Goal: Task Accomplishment & Management: Manage account settings

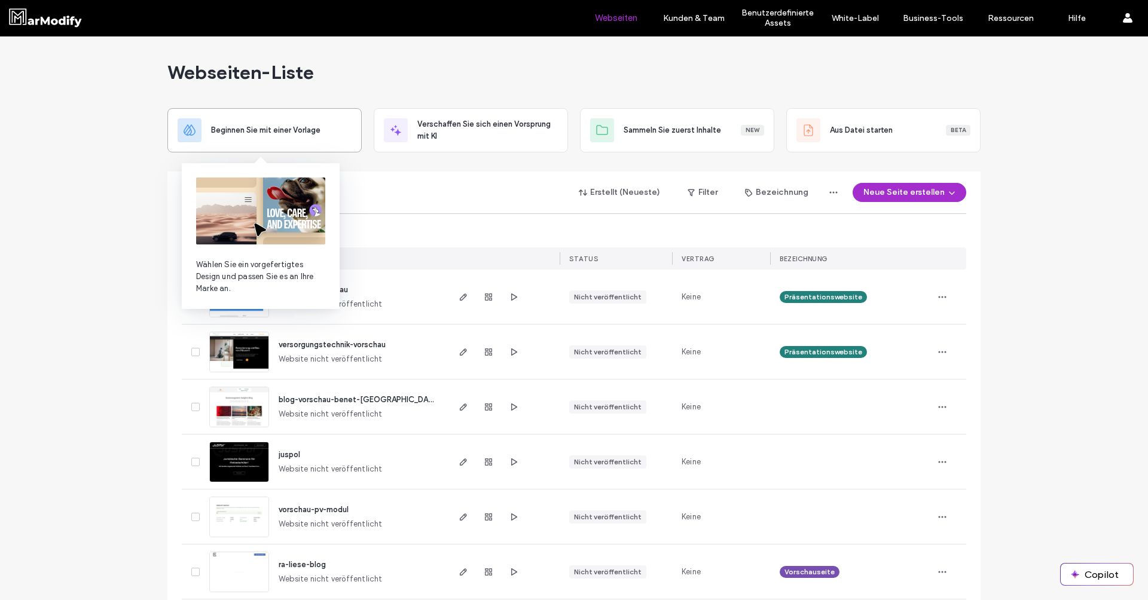
click at [264, 148] on div "Beginnen Sie mit einer Vorlage" at bounding box center [264, 130] width 194 height 44
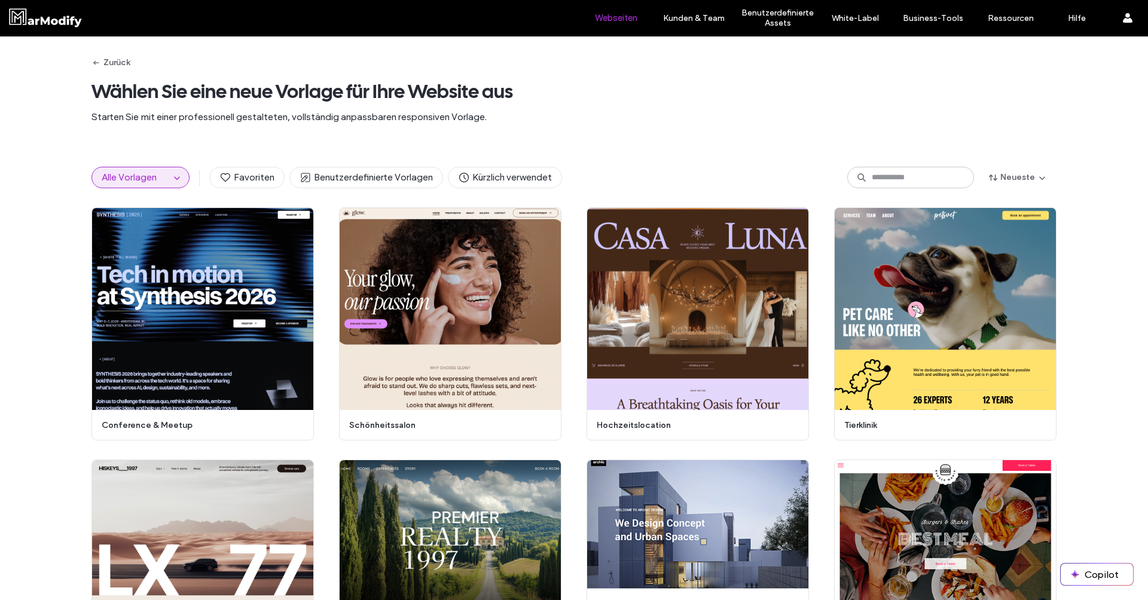
click at [603, 20] on label "Webseiten" at bounding box center [616, 18] width 42 height 11
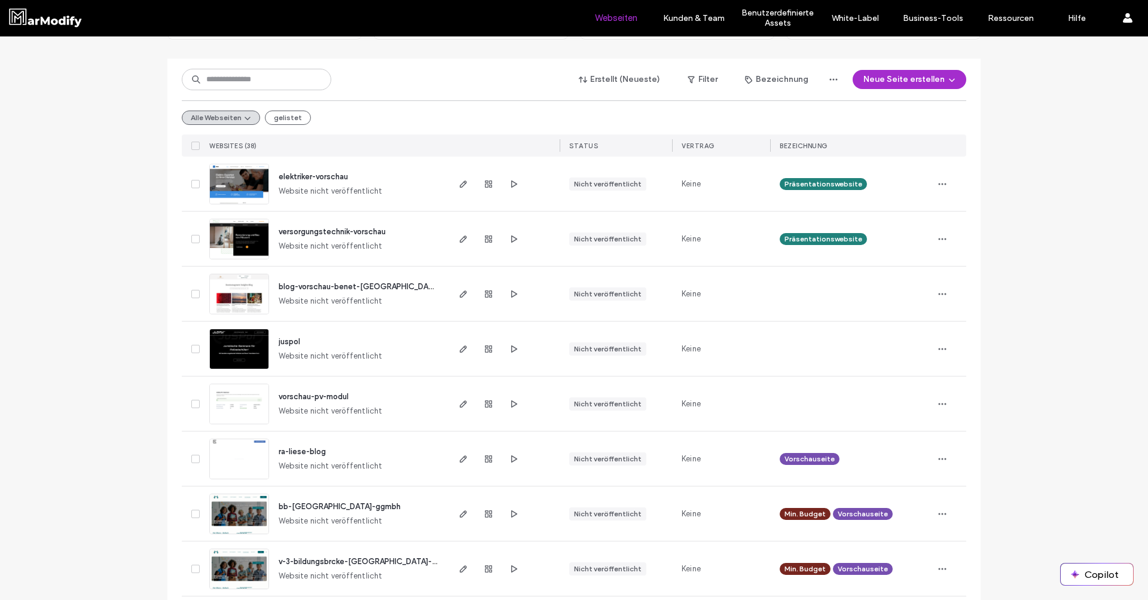
scroll to position [164, 0]
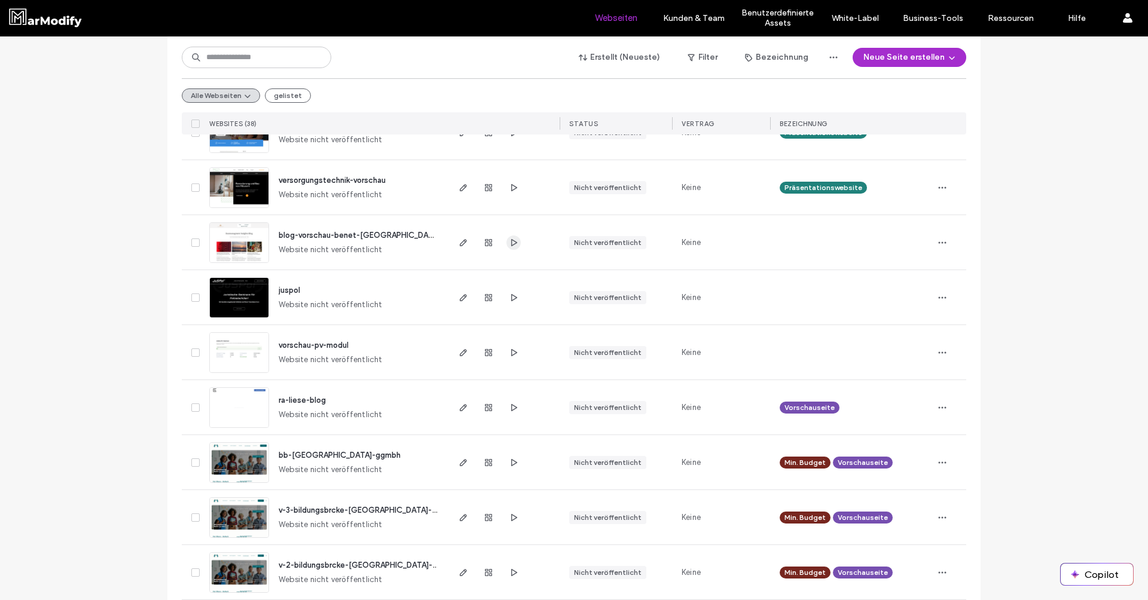
click at [510, 243] on icon "button" at bounding box center [514, 243] width 10 height 10
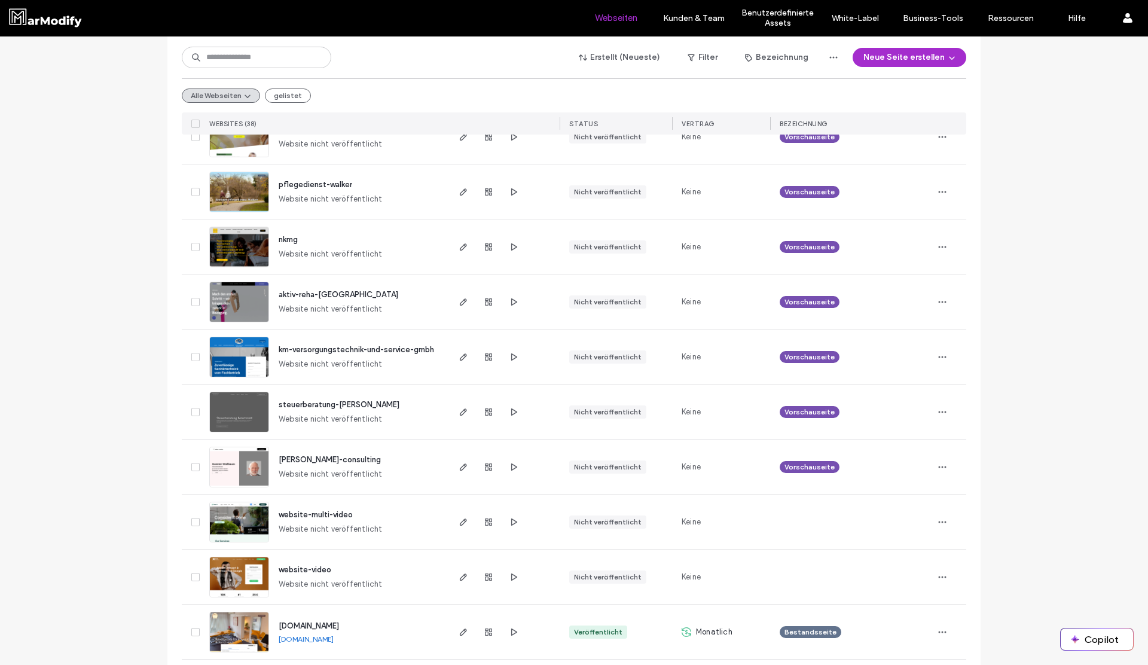
scroll to position [1424, 0]
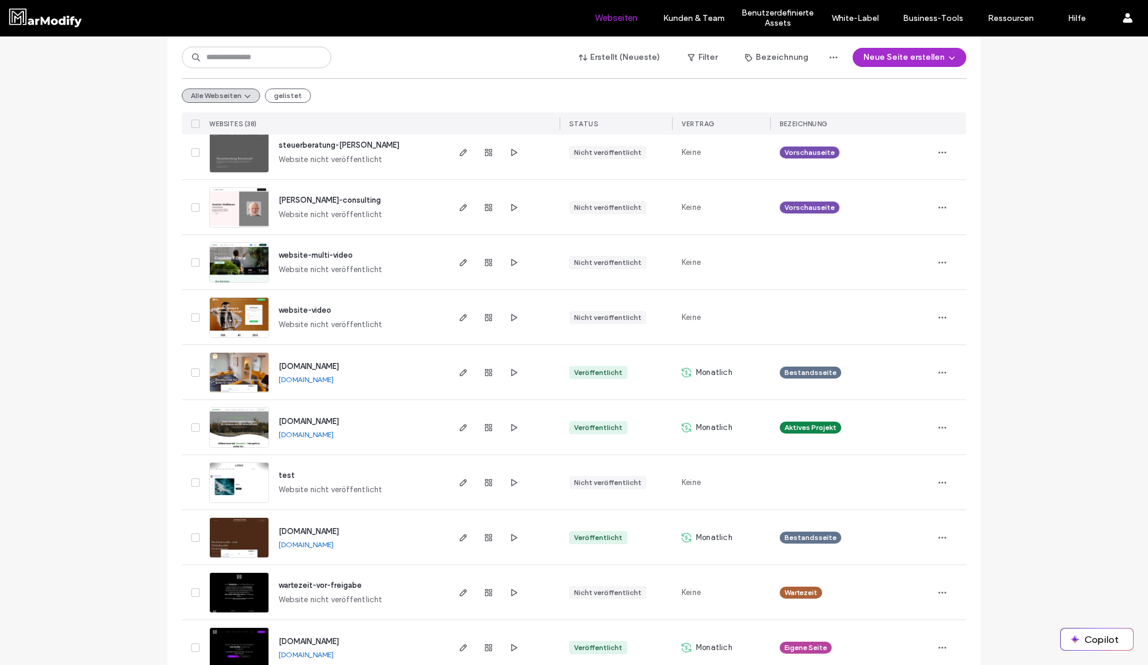
scroll to position [1709, 0]
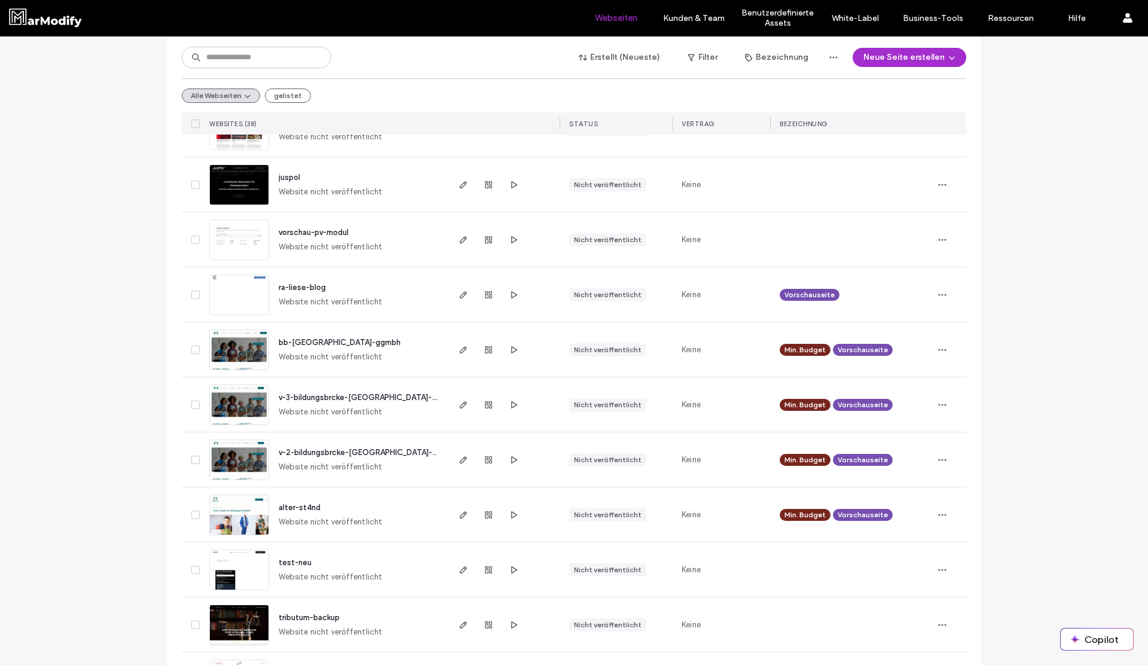
scroll to position [0, 0]
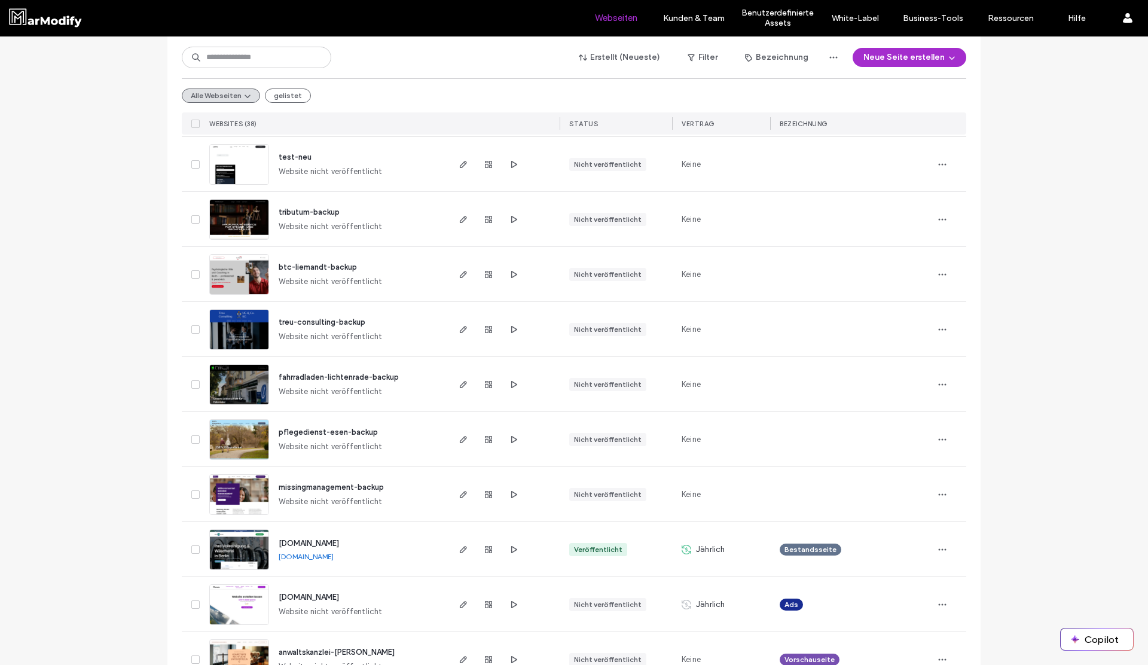
scroll to position [851, 0]
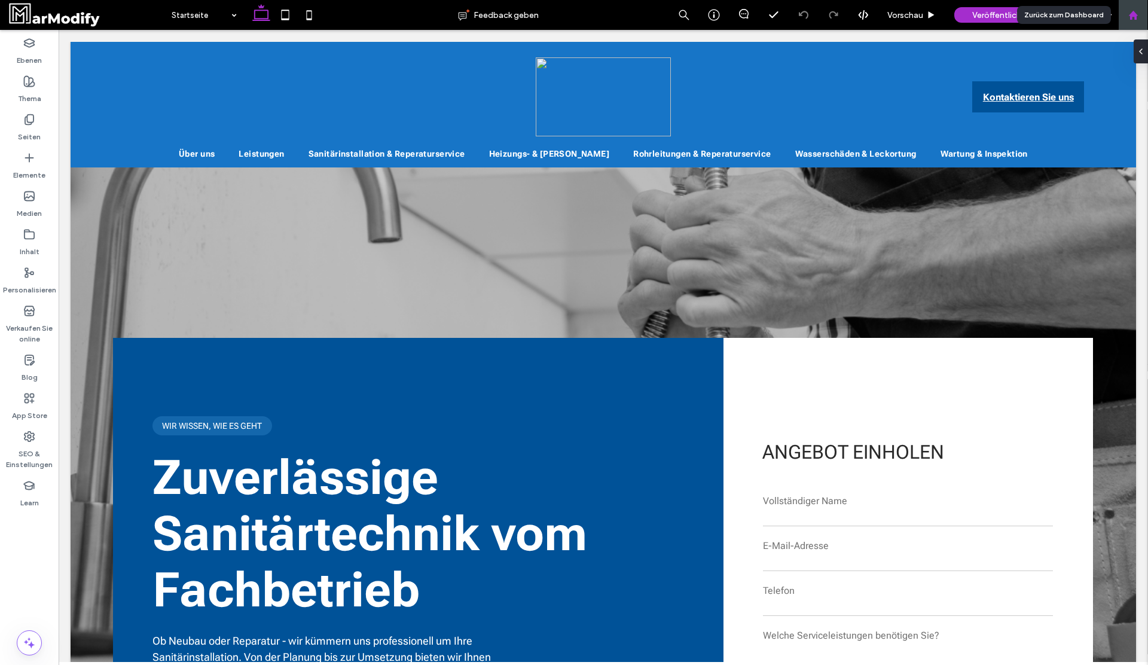
click at [1134, 13] on use at bounding box center [1132, 14] width 9 height 9
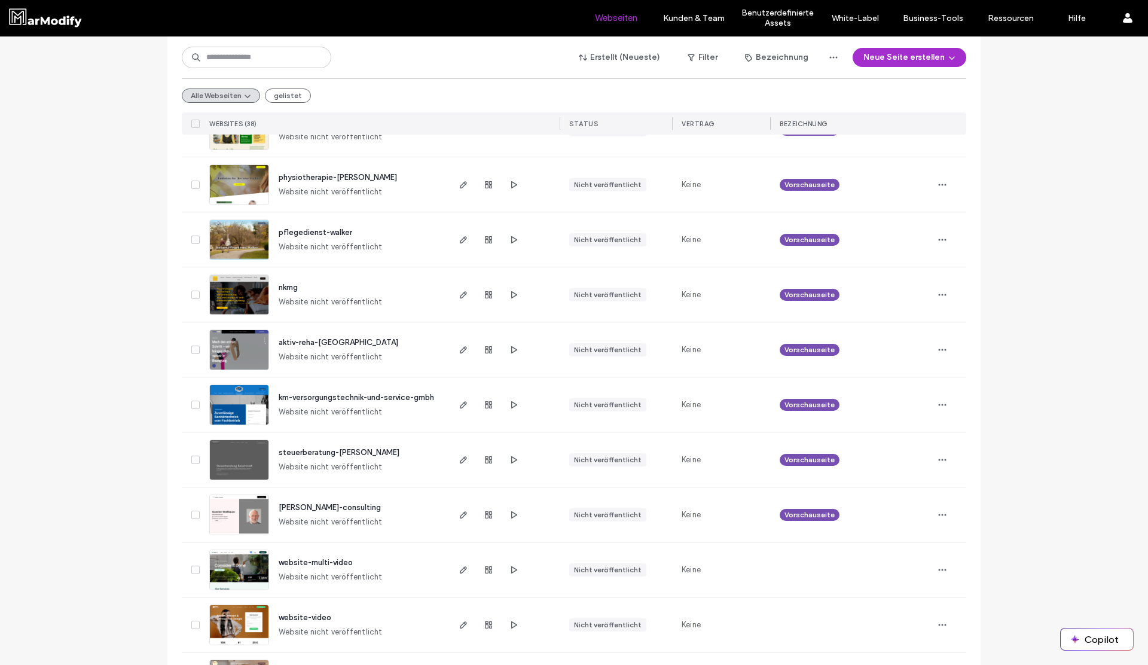
scroll to position [1392, 0]
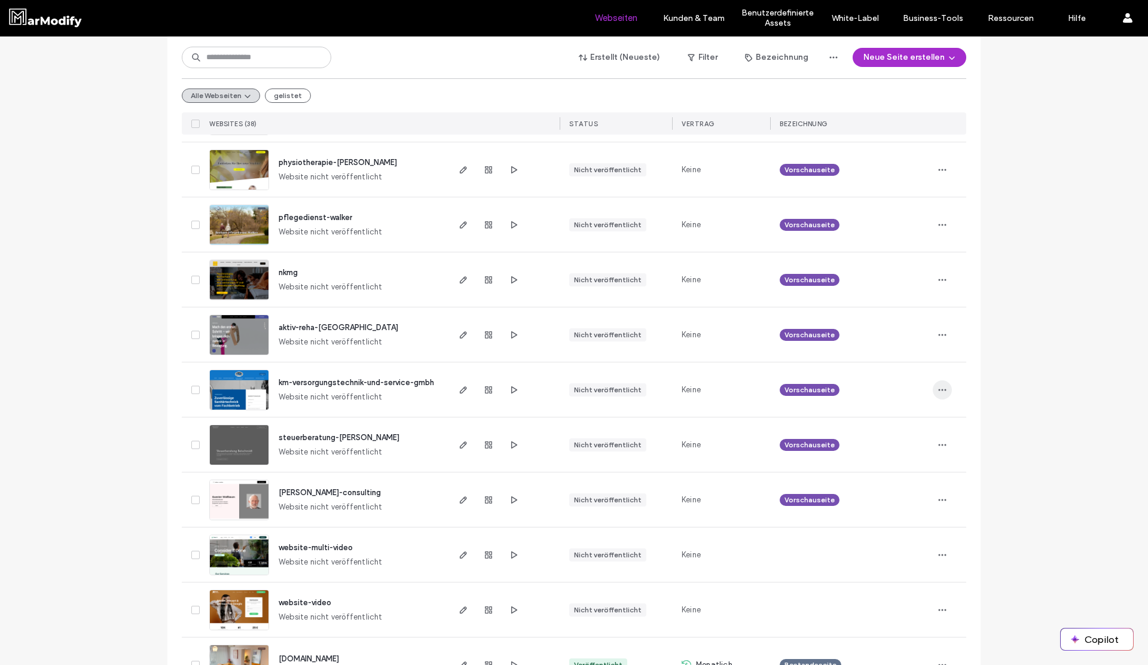
click at [941, 387] on icon "button" at bounding box center [942, 390] width 10 height 10
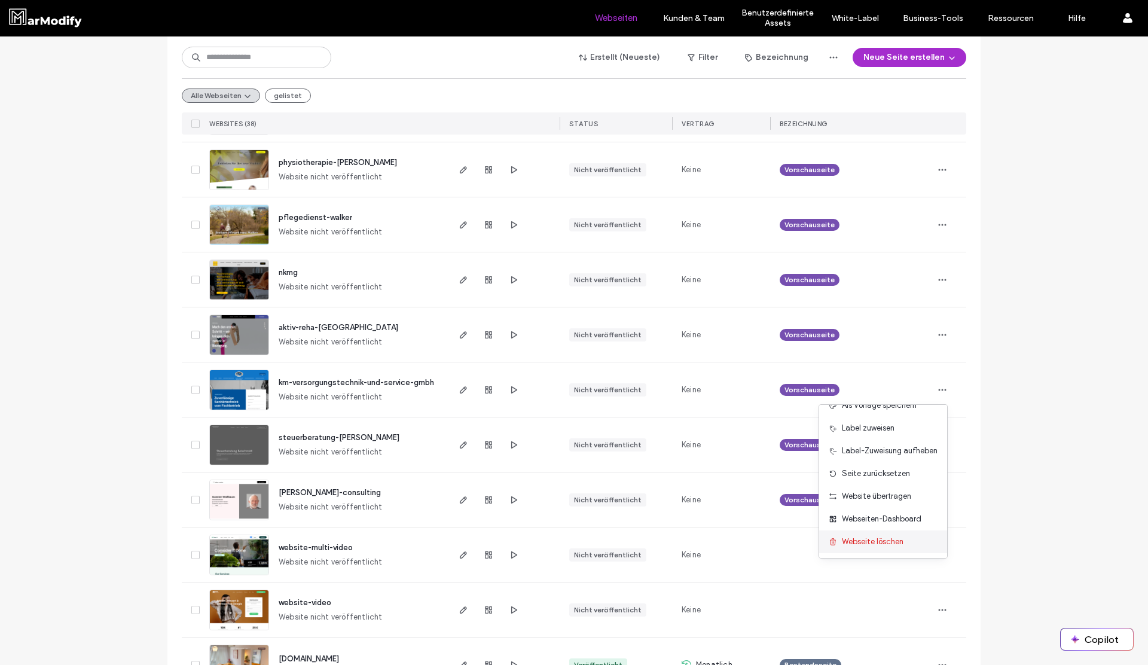
click at [847, 540] on span "Webseite löschen" at bounding box center [873, 542] width 62 height 12
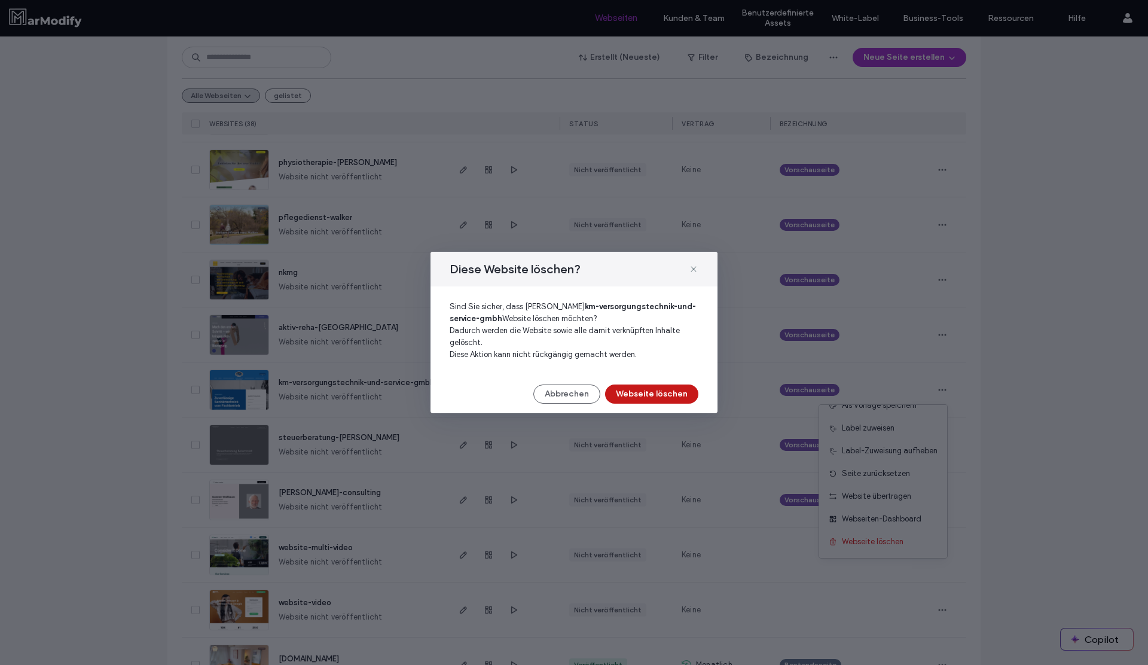
click at [676, 395] on button "Webseite löschen" at bounding box center [651, 393] width 93 height 19
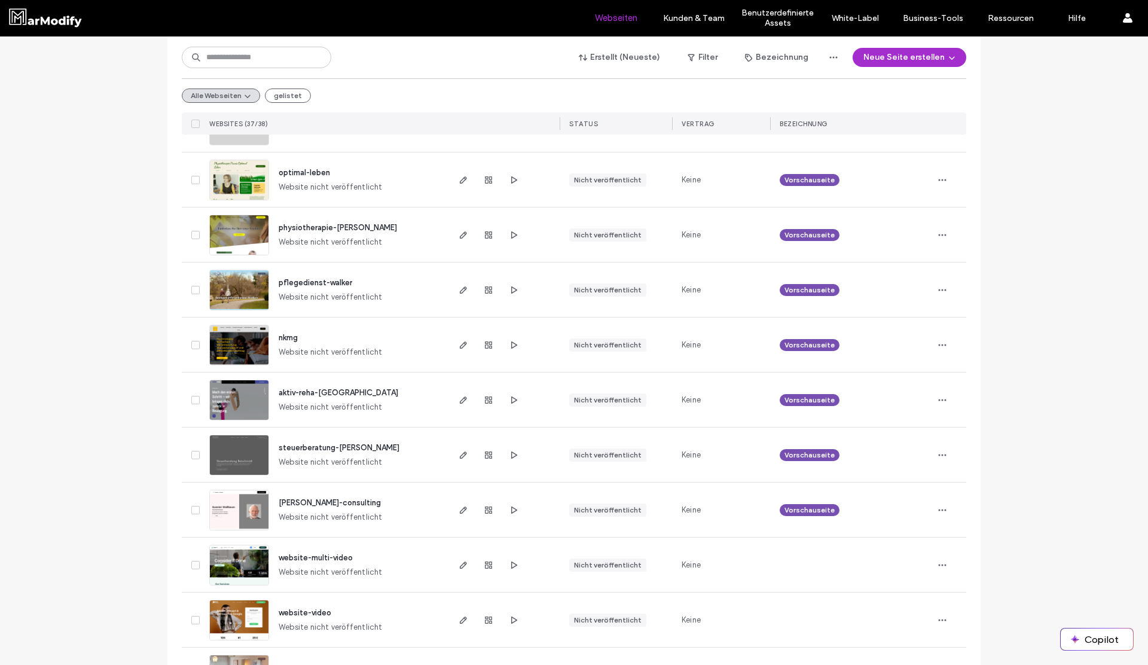
scroll to position [1310, 0]
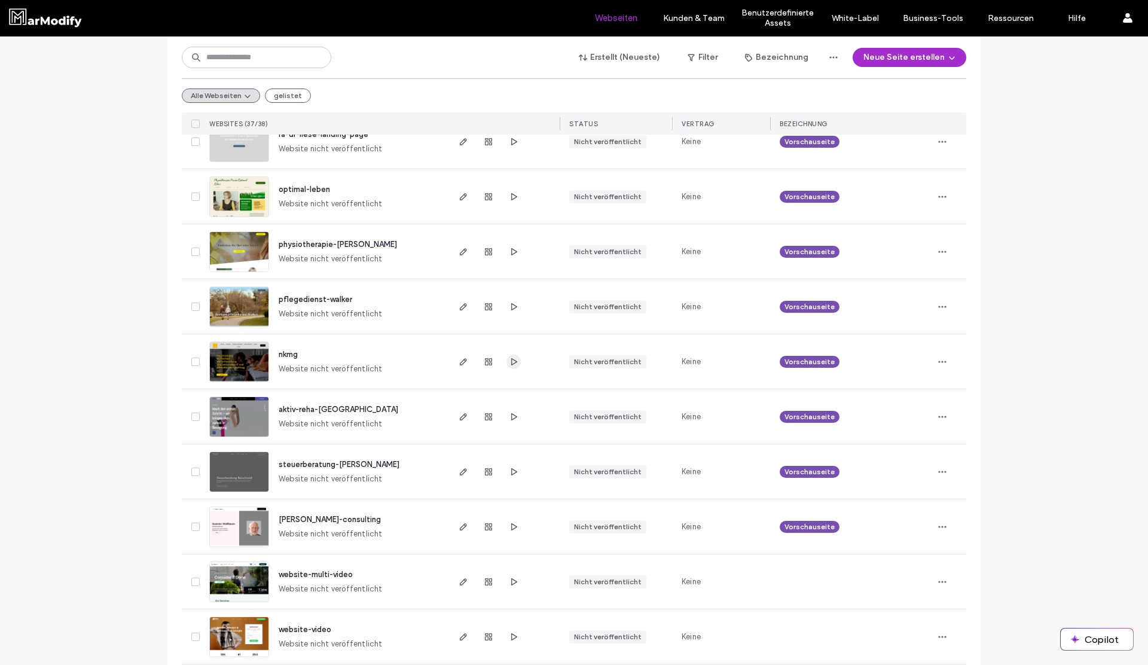
click at [516, 359] on span "button" at bounding box center [513, 362] width 14 height 14
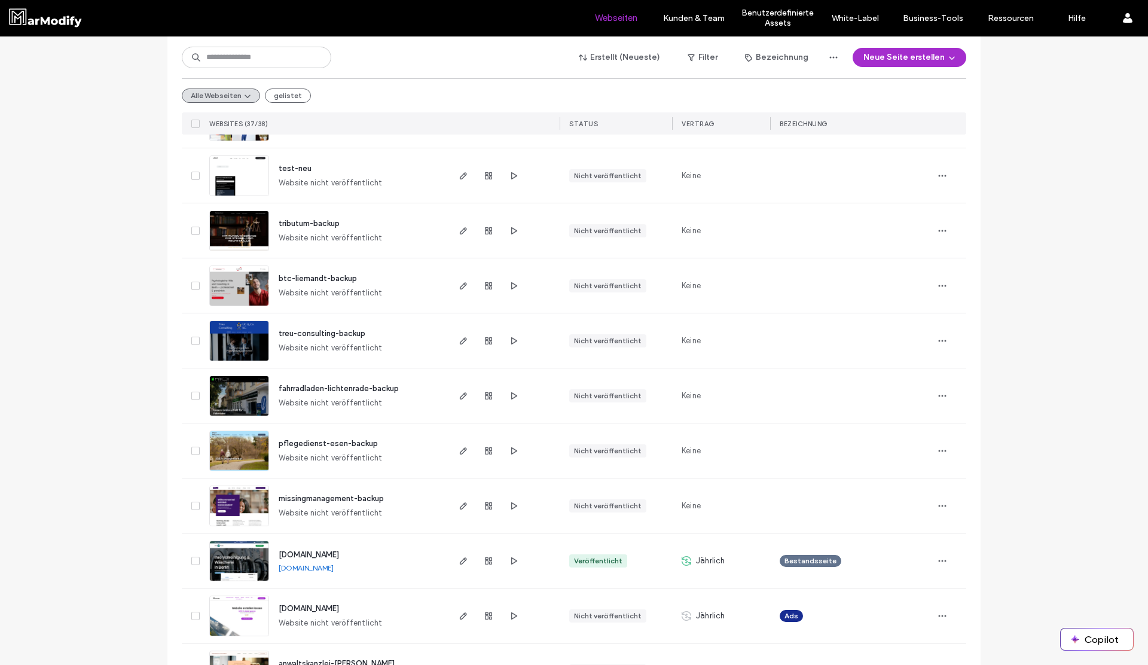
scroll to position [667, 0]
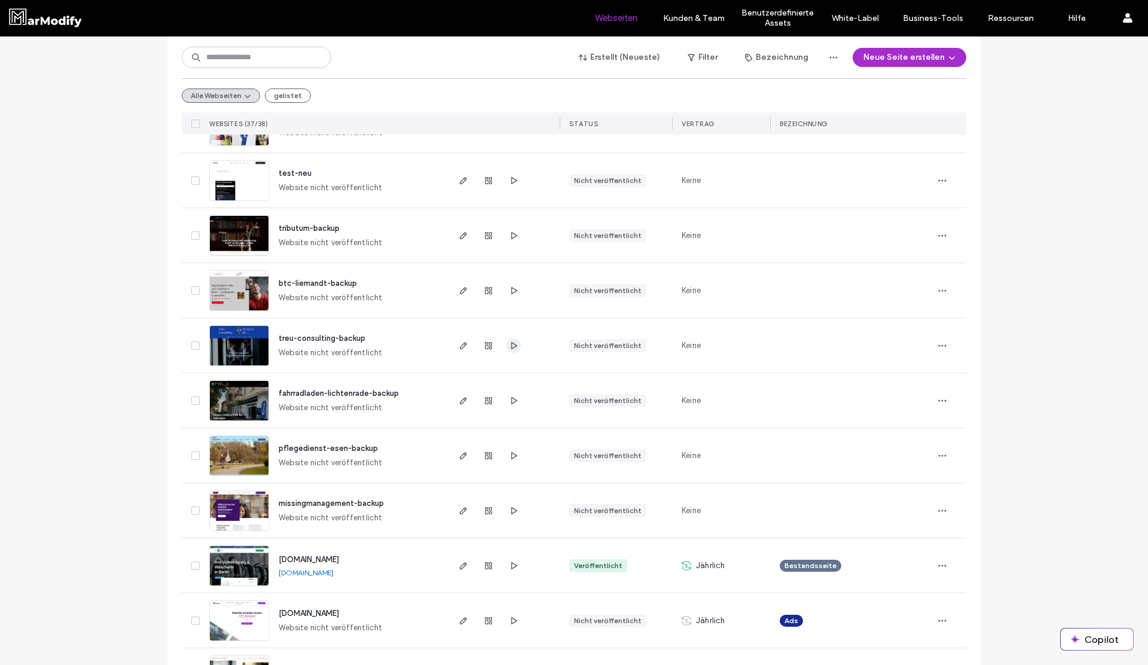
click at [509, 341] on icon "button" at bounding box center [514, 346] width 10 height 10
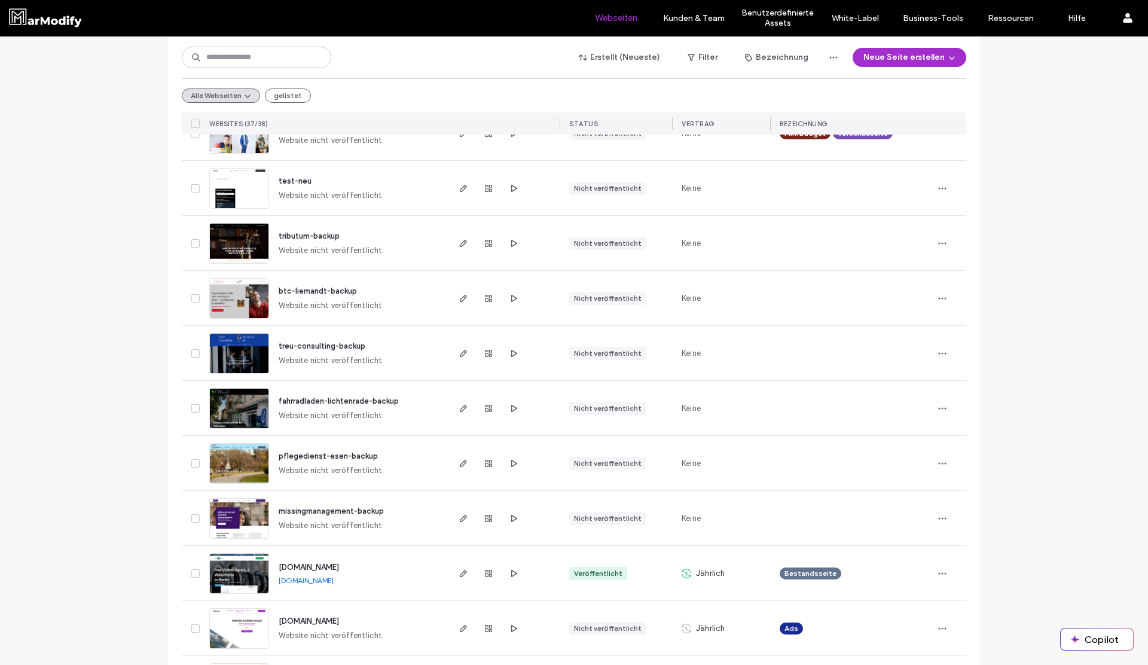
click at [518, 517] on div at bounding box center [503, 518] width 113 height 54
click at [513, 517] on icon "button" at bounding box center [514, 519] width 10 height 10
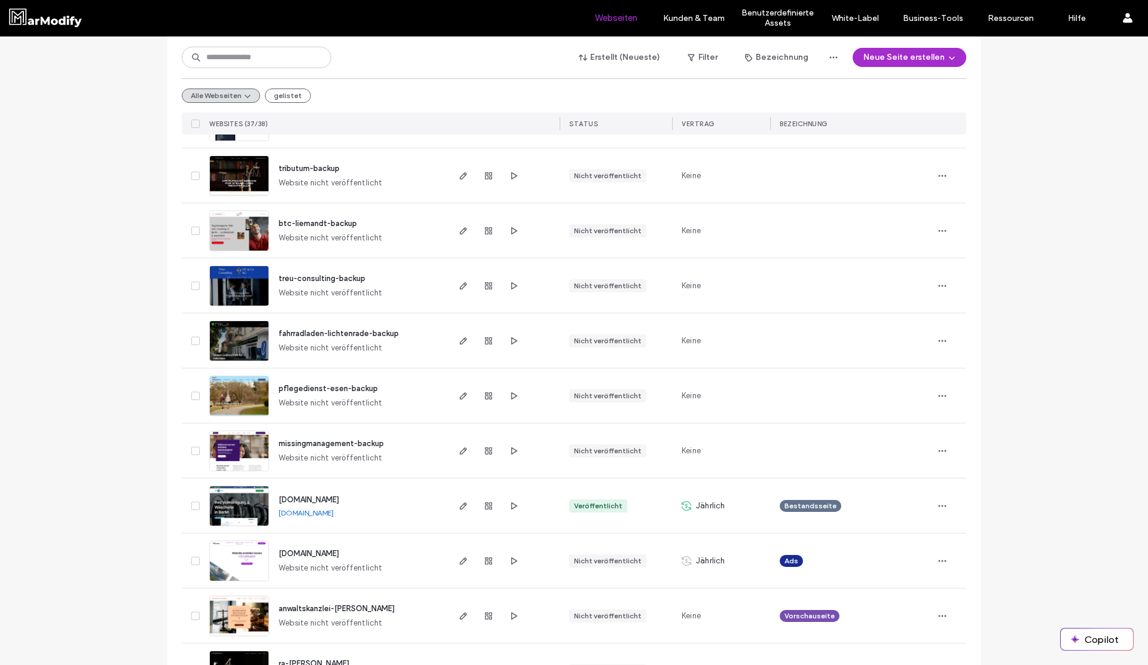
scroll to position [742, 0]
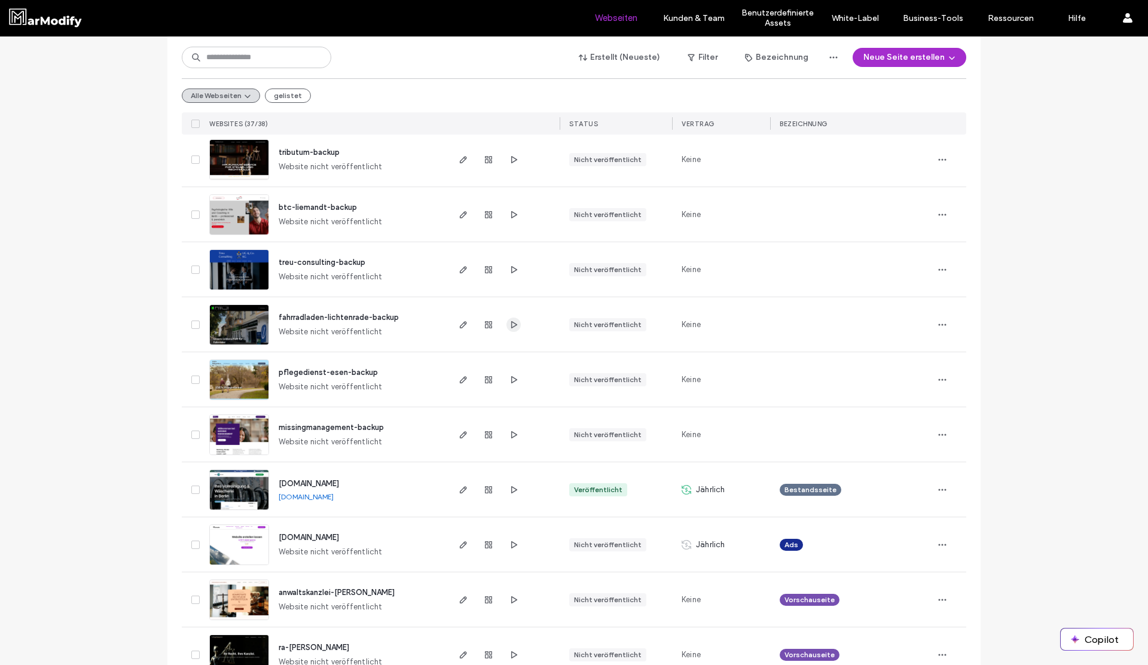
click at [511, 325] on use "button" at bounding box center [514, 323] width 6 height 7
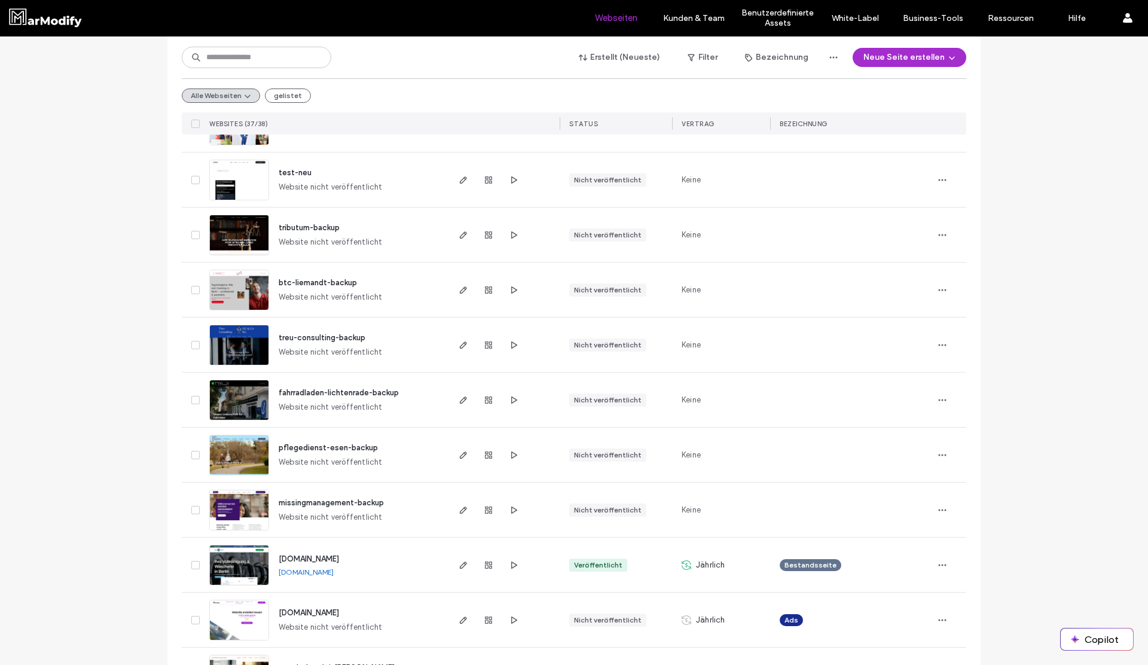
scroll to position [667, 0]
click at [943, 455] on span "button" at bounding box center [942, 455] width 19 height 19
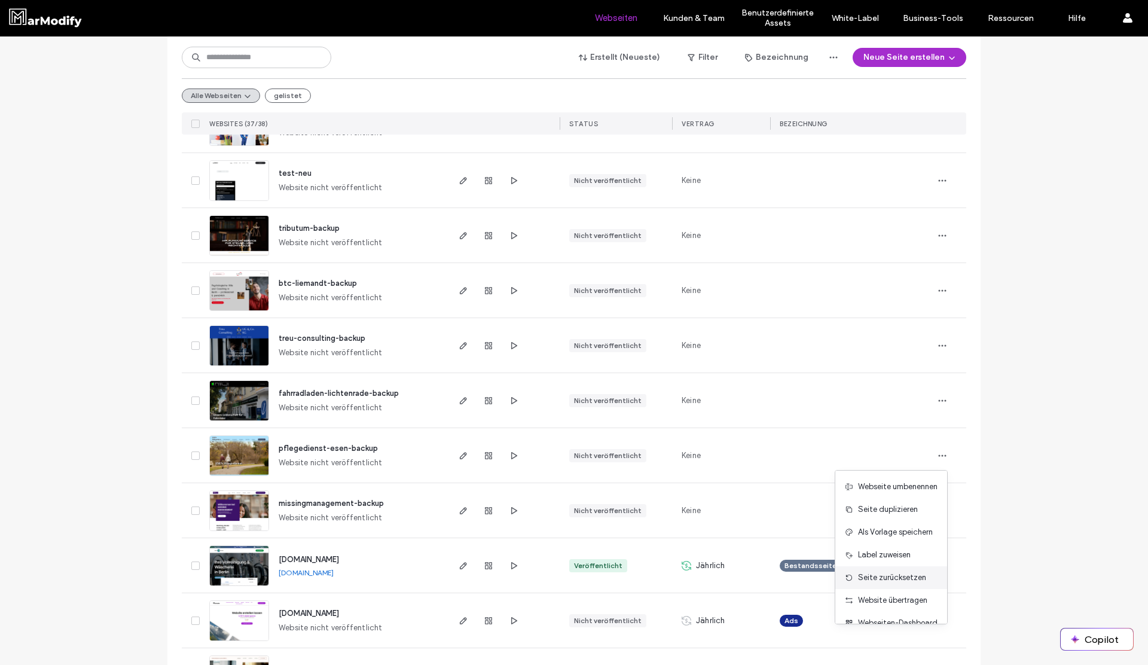
scroll to position [38, 0]
click at [878, 606] on span "Webseite löschen" at bounding box center [889, 607] width 62 height 12
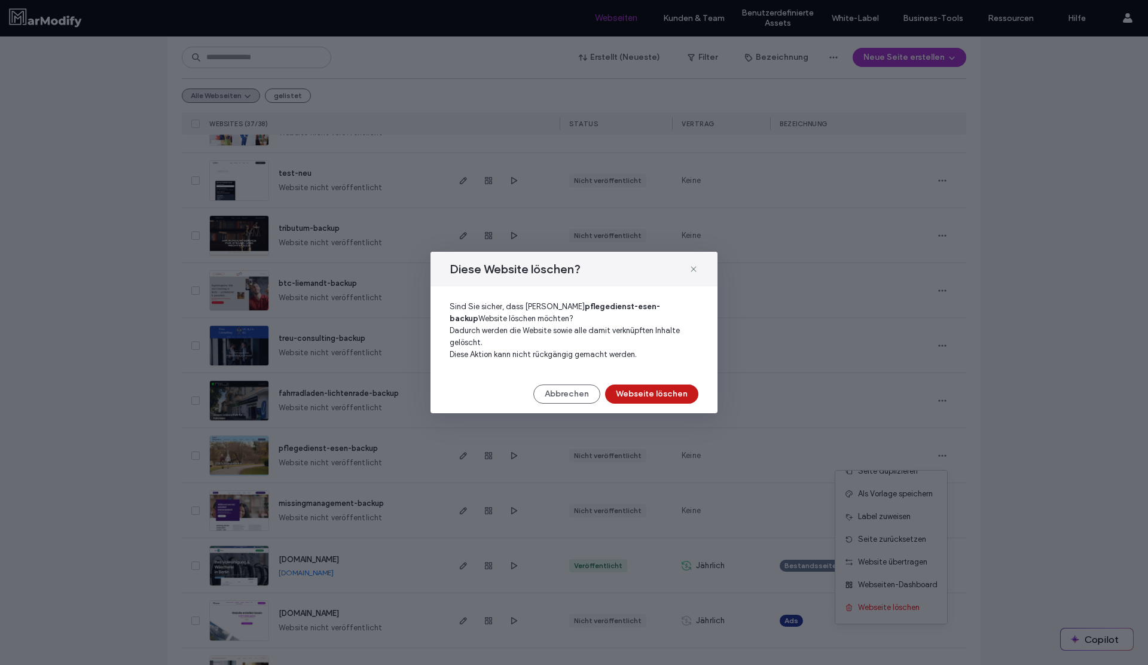
click at [668, 389] on button "Webseite löschen" at bounding box center [651, 393] width 93 height 19
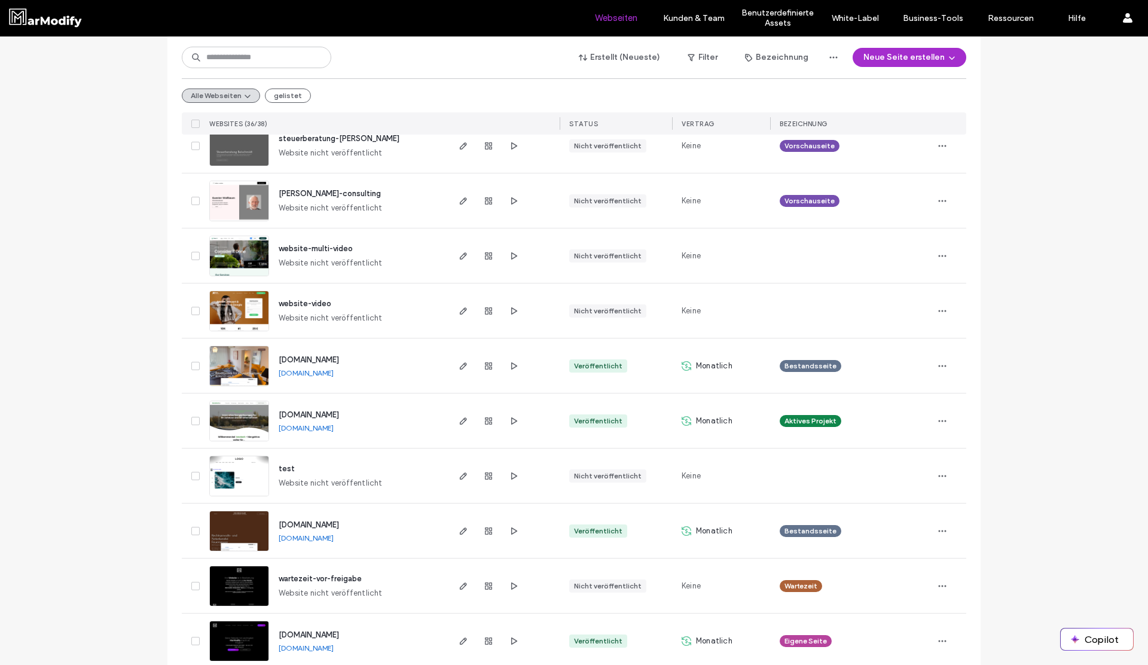
scroll to position [1599, 0]
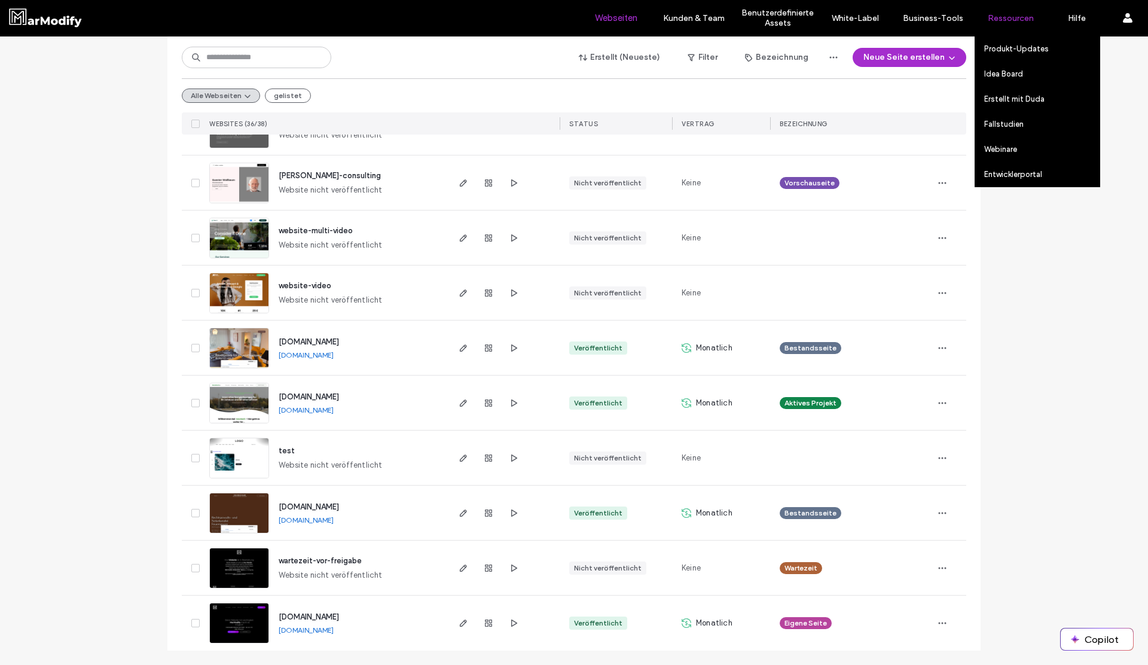
click at [997, 34] on div "Ressourcen" at bounding box center [1010, 18] width 71 height 36
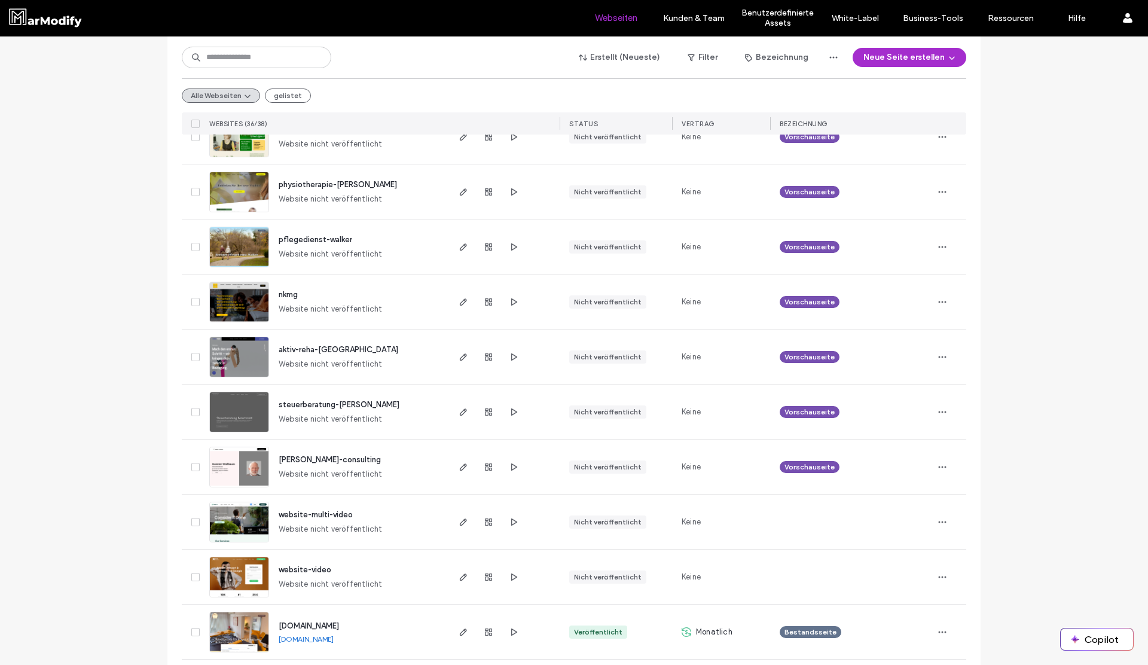
scroll to position [1179, 0]
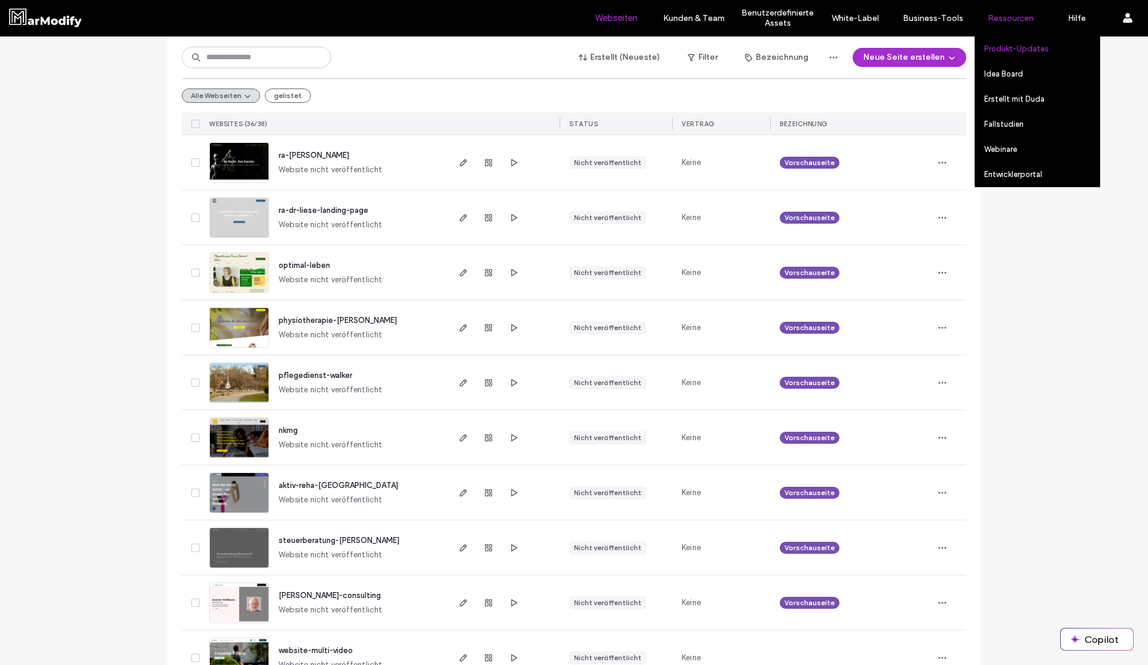
click at [1007, 45] on label "Produkt-Updates" at bounding box center [1016, 48] width 65 height 9
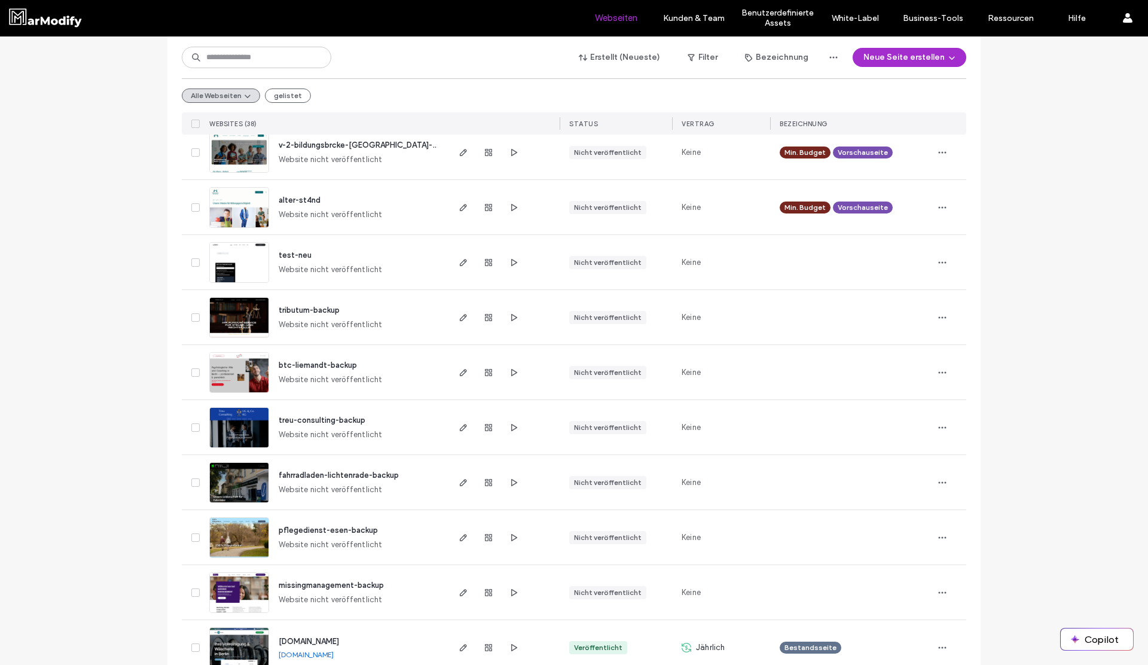
scroll to position [666, 0]
